Goal: Find specific page/section: Find specific page/section

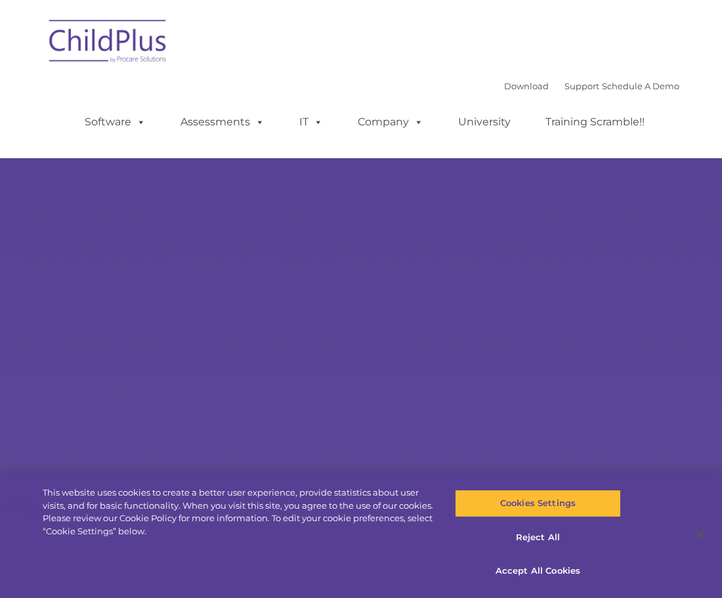
select select "MEDIUM"
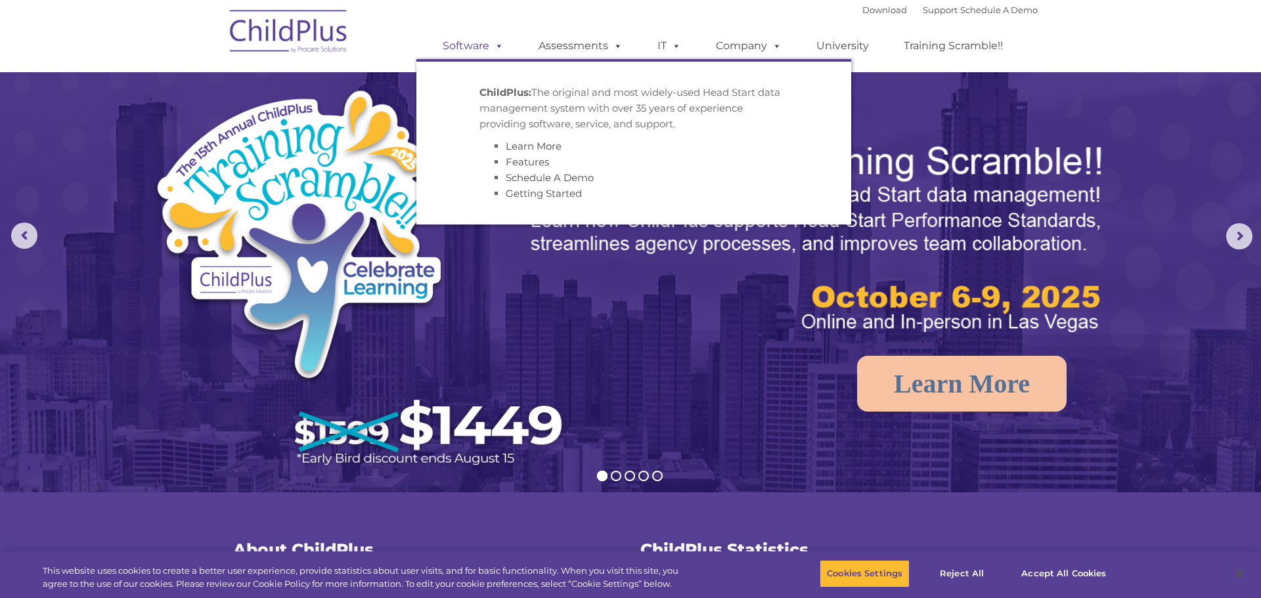
click at [477, 45] on link "Software" at bounding box center [473, 46] width 87 height 26
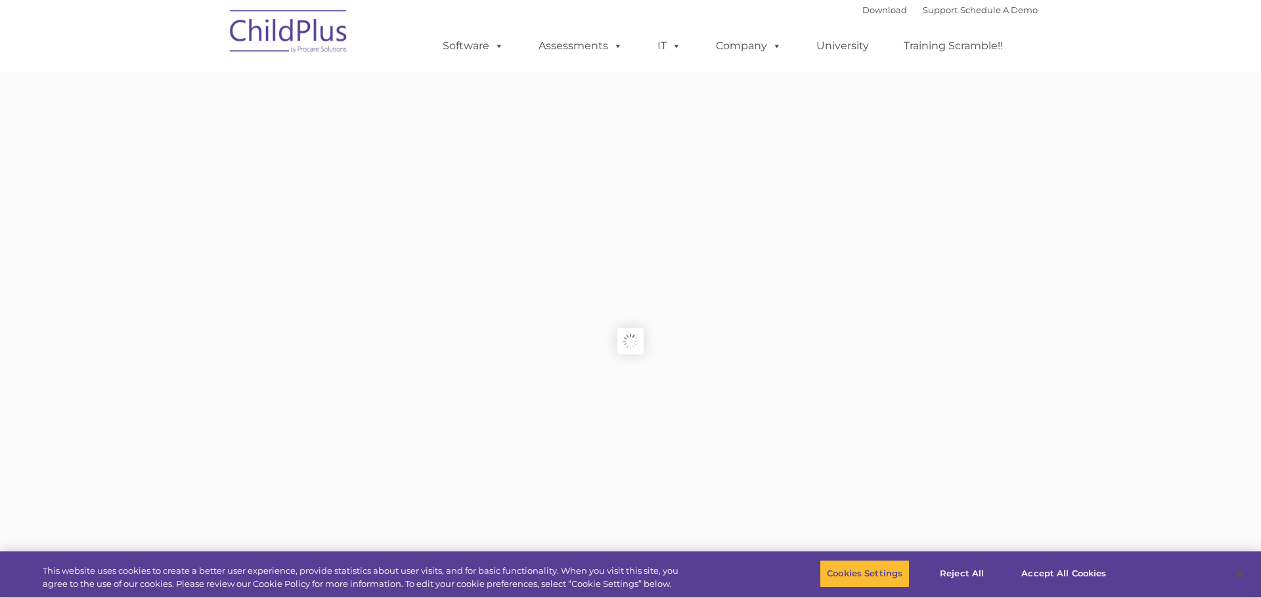
type input ""
